Goal: Obtain resource: Download file/media

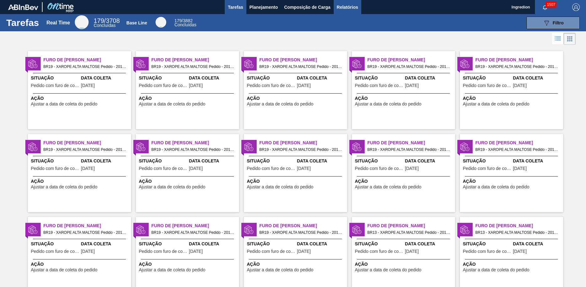
click at [347, 7] on span "Relatórios" at bounding box center [347, 7] width 21 height 8
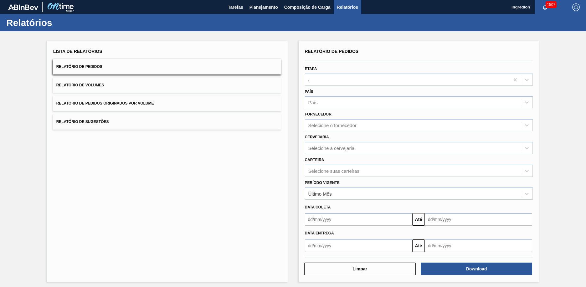
type input "Aguardando Faturamento"
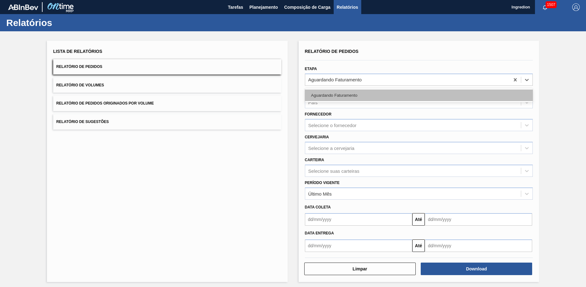
click at [418, 95] on div "Aguardando Faturamento" at bounding box center [419, 96] width 228 height 12
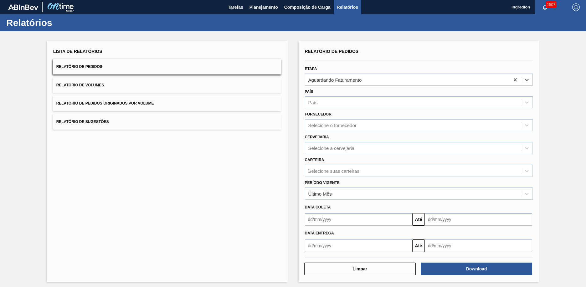
type input "Xarope"
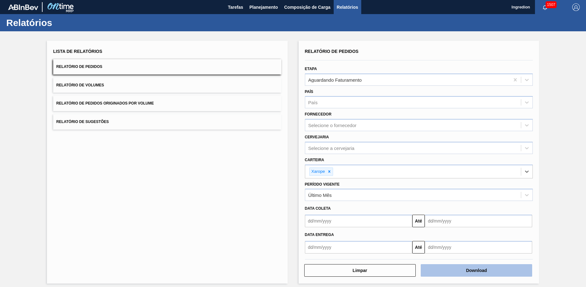
click at [475, 270] on button "Download" at bounding box center [476, 270] width 111 height 13
